Goal: Check status

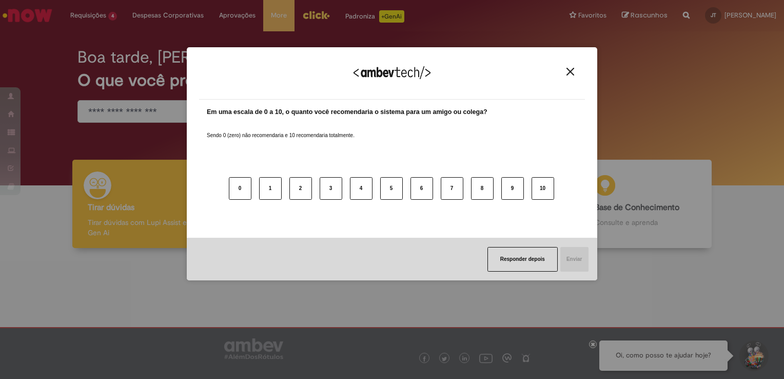
click at [563, 73] on div "Agradecemos seu feedback!" at bounding box center [392, 80] width 386 height 40
click at [569, 71] on img "Close" at bounding box center [571, 72] width 8 height 8
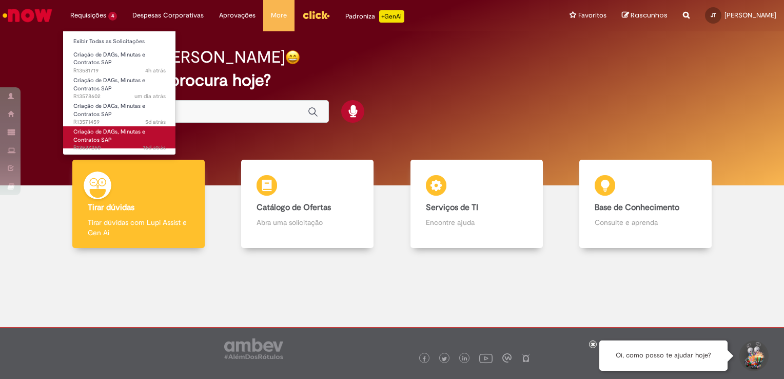
click at [103, 139] on span "Criação de DAGs, Minutas e Contratos SAP" at bounding box center [109, 136] width 72 height 16
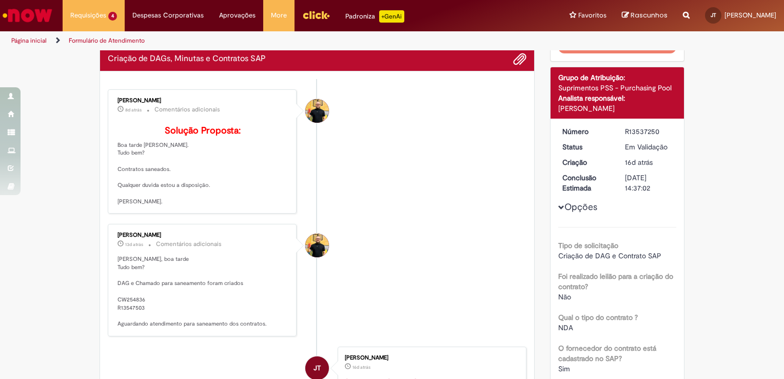
scroll to position [35, 0]
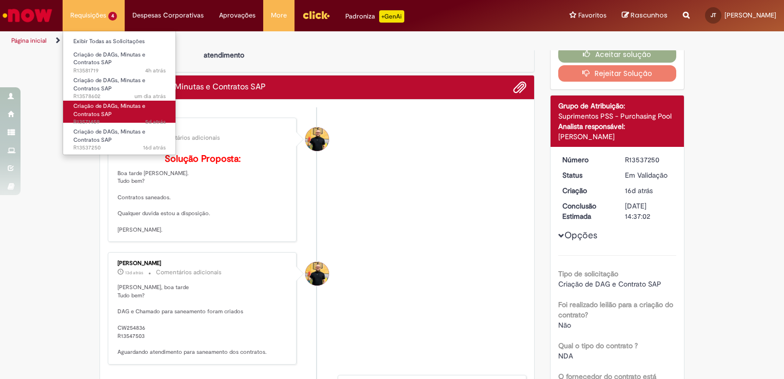
click at [86, 118] on span "5d atrás 5 dias atrás R13571459" at bounding box center [119, 122] width 92 height 8
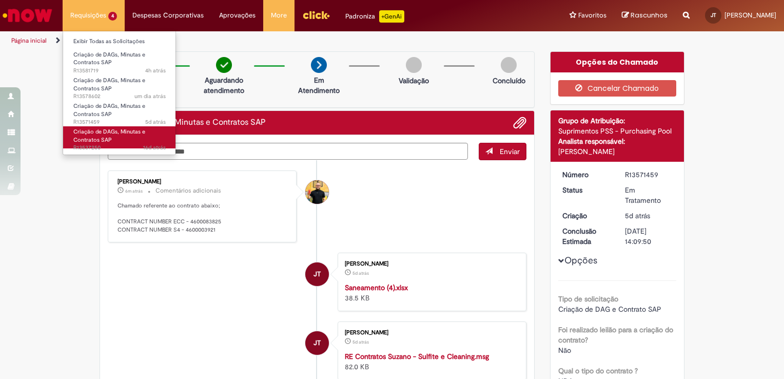
click at [98, 132] on span "Criação de DAGs, Minutas e Contratos SAP" at bounding box center [109, 136] width 72 height 16
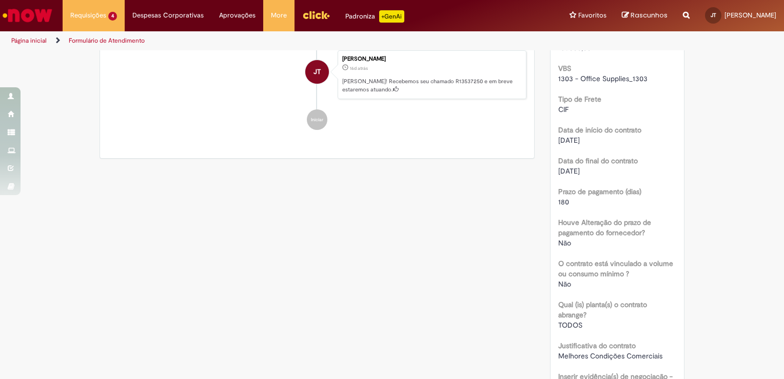
scroll to position [138, 0]
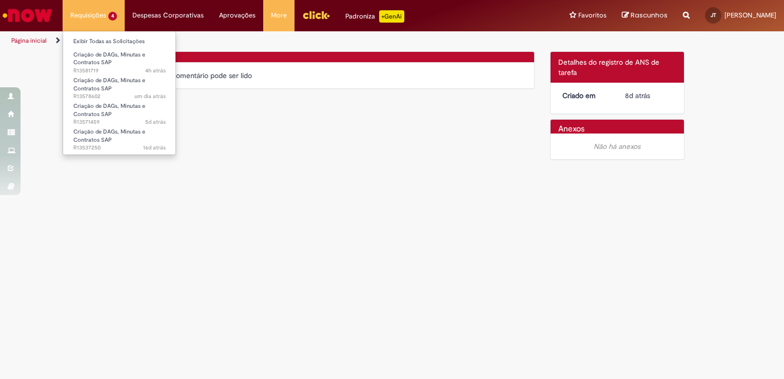
click at [109, 9] on li "Requisições 4 Exibir Todas as Solicitações Criação de DAGs, Minutas e Contratos…" at bounding box center [94, 15] width 62 height 31
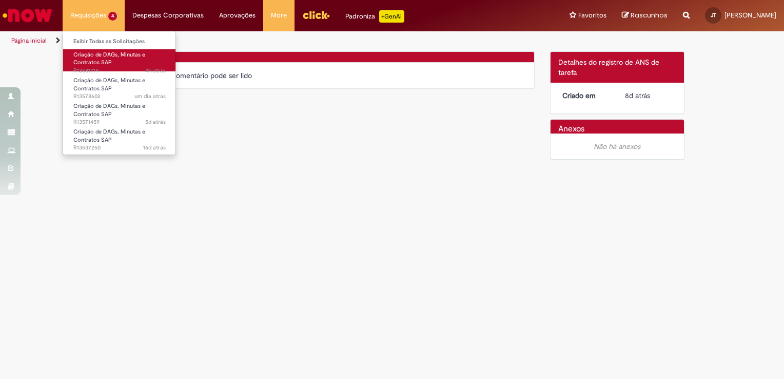
click at [90, 59] on span "Criação de DAGs, Minutas e Contratos SAP" at bounding box center [109, 59] width 72 height 16
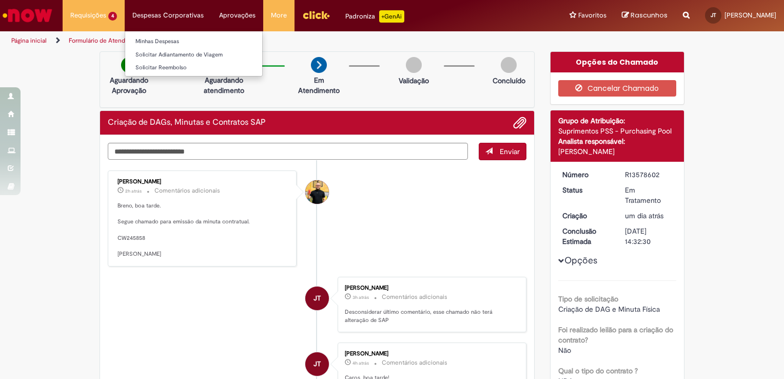
scroll to position [1938, 0]
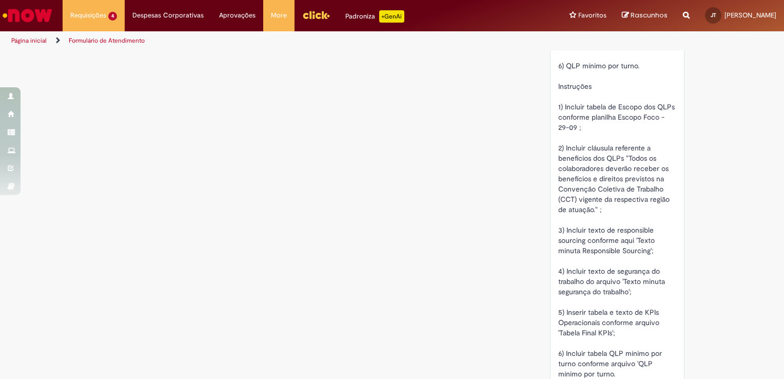
click at [31, 14] on img "Ir para a Homepage" at bounding box center [27, 15] width 53 height 21
